Goal: Information Seeking & Learning: Learn about a topic

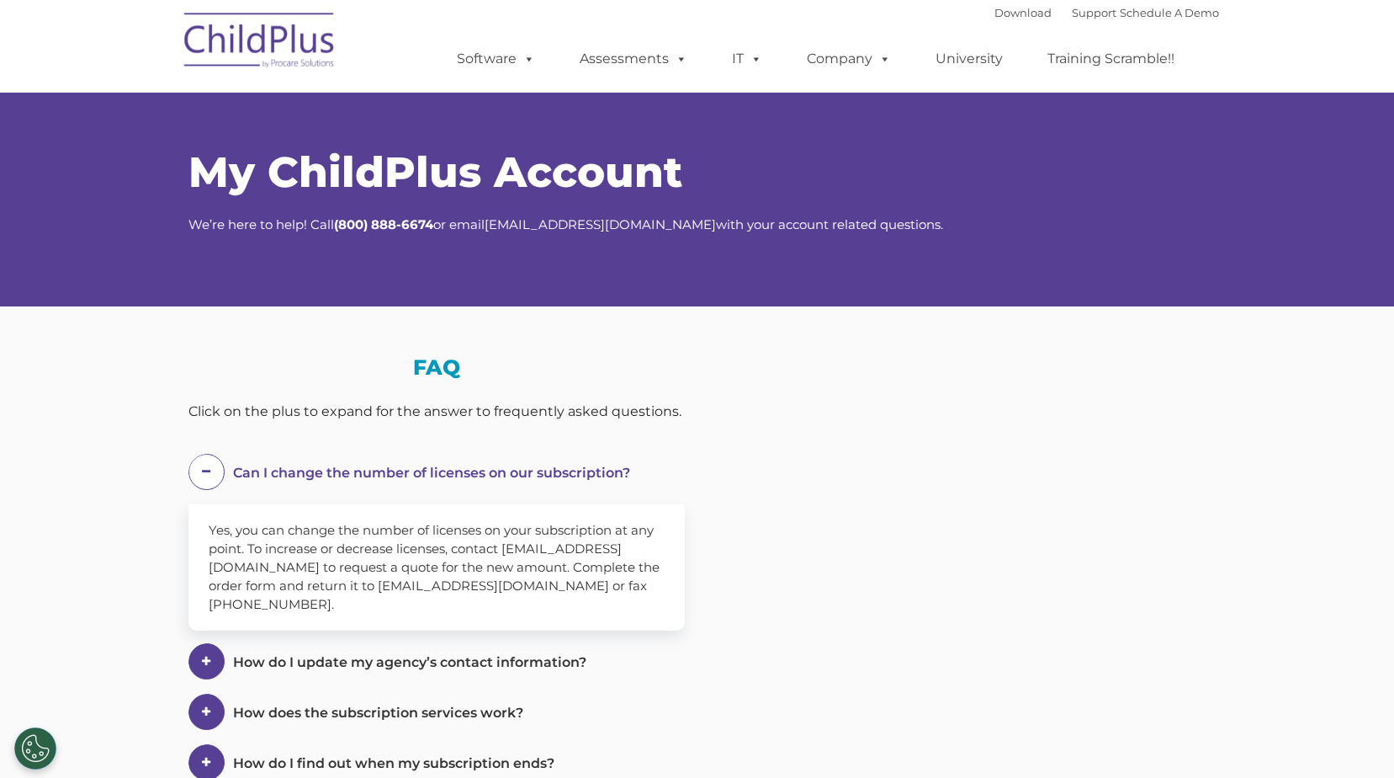
select select "MEDIUM"
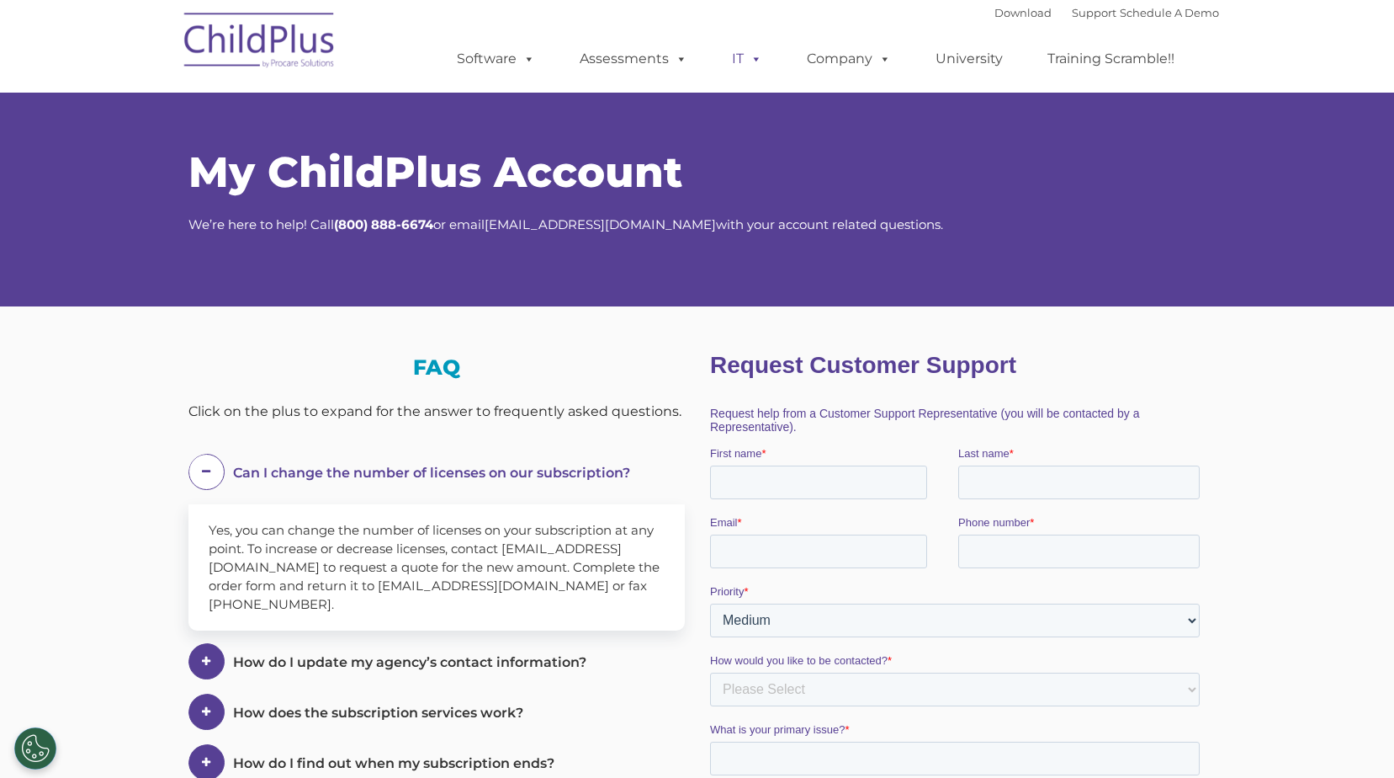
click at [760, 66] on span at bounding box center [753, 58] width 19 height 16
click at [753, 62] on span at bounding box center [753, 58] width 19 height 16
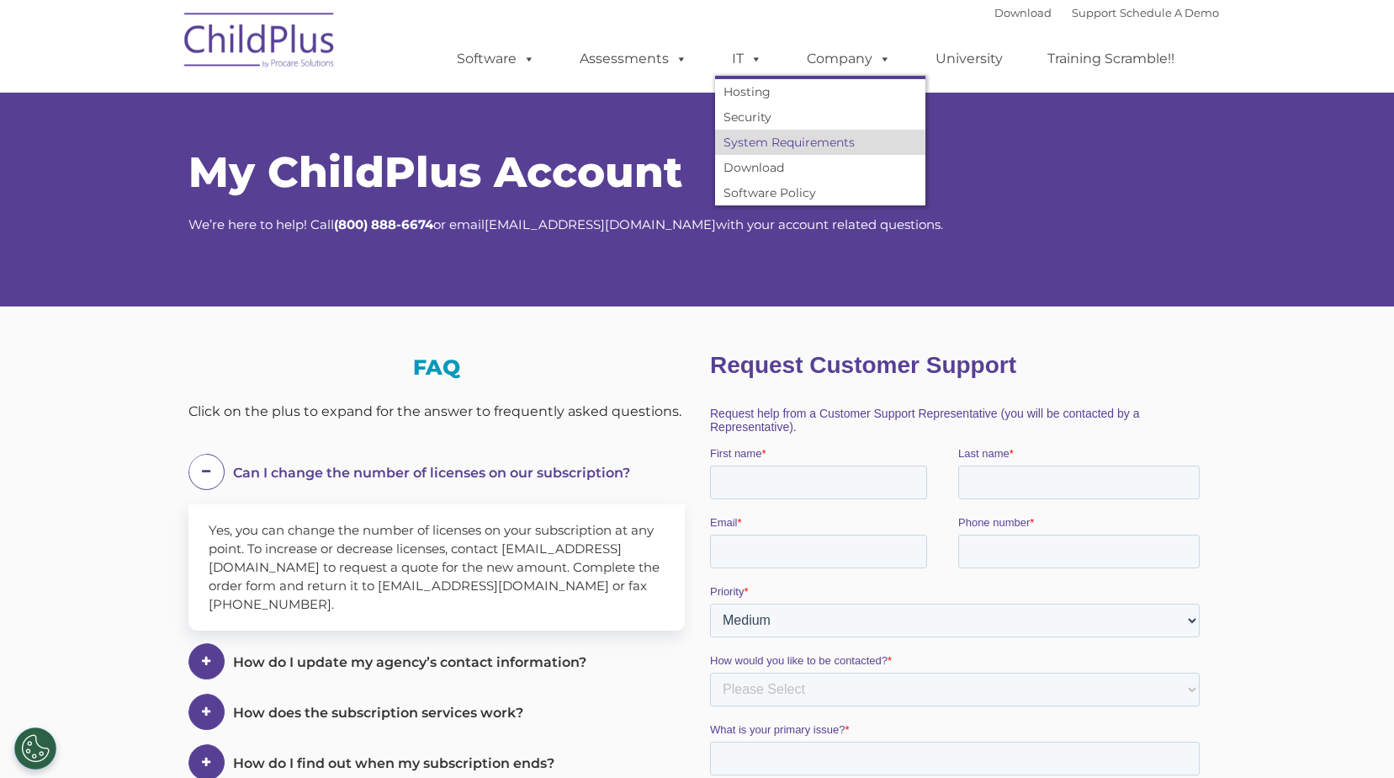
click at [796, 151] on link "System Requirements" at bounding box center [820, 142] width 210 height 25
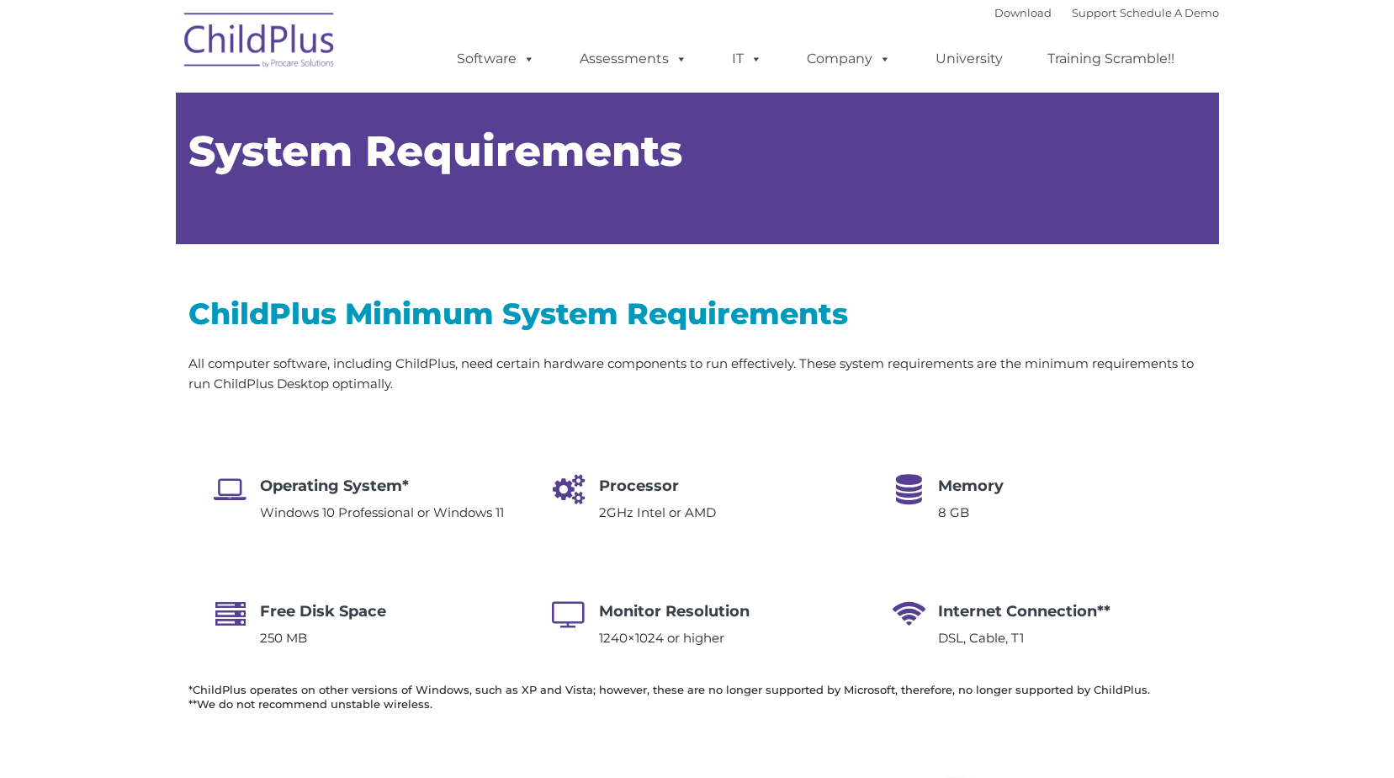
type input ""
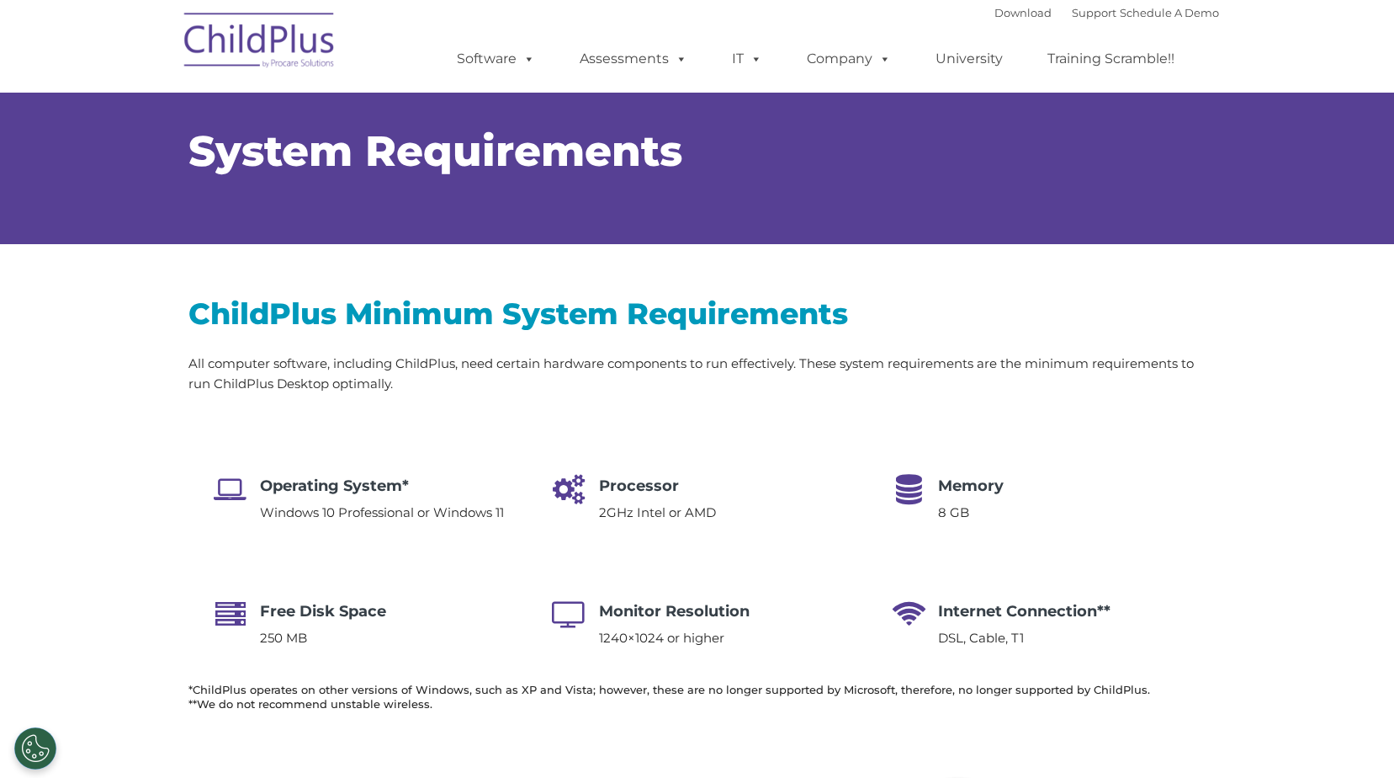
select select "MEDIUM"
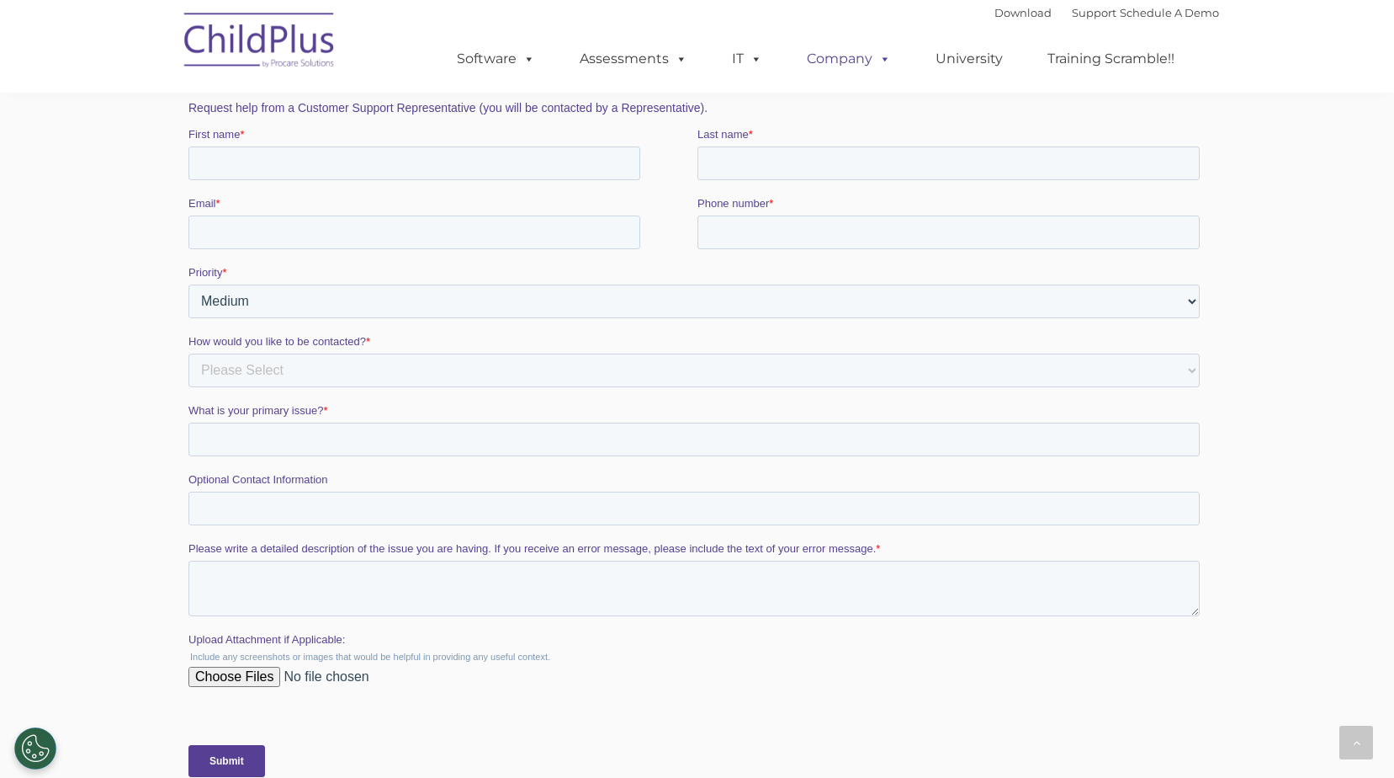
scroll to position [2798, 0]
